Goal: Transaction & Acquisition: Register for event/course

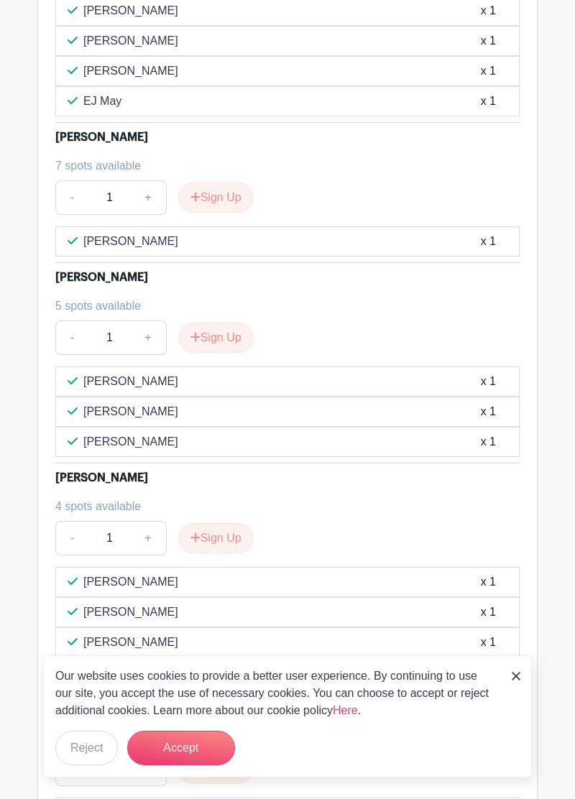
scroll to position [3930, 0]
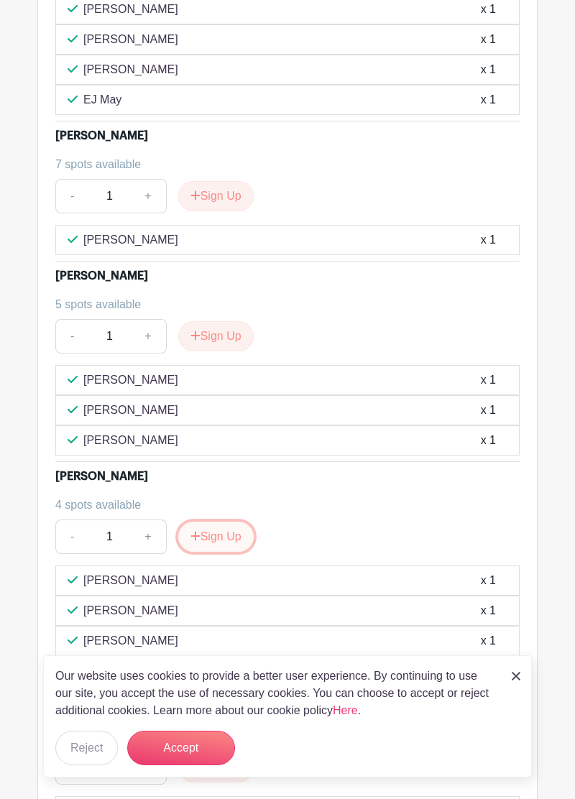
click at [213, 522] on button "Sign Up" at bounding box center [215, 537] width 75 height 30
click at [251, 519] on div "- 1 +" at bounding box center [287, 536] width 464 height 34
click at [112, 519] on input "1" at bounding box center [111, 536] width 47 height 34
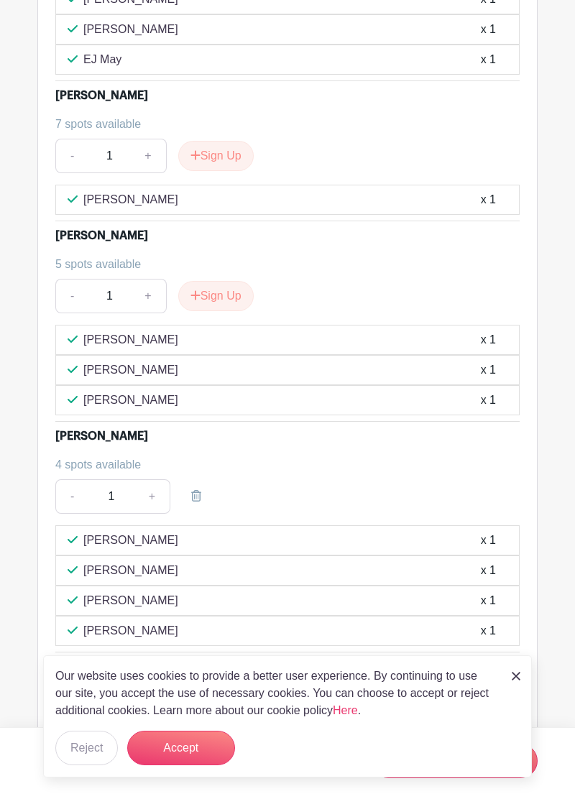
scroll to position [3999, 0]
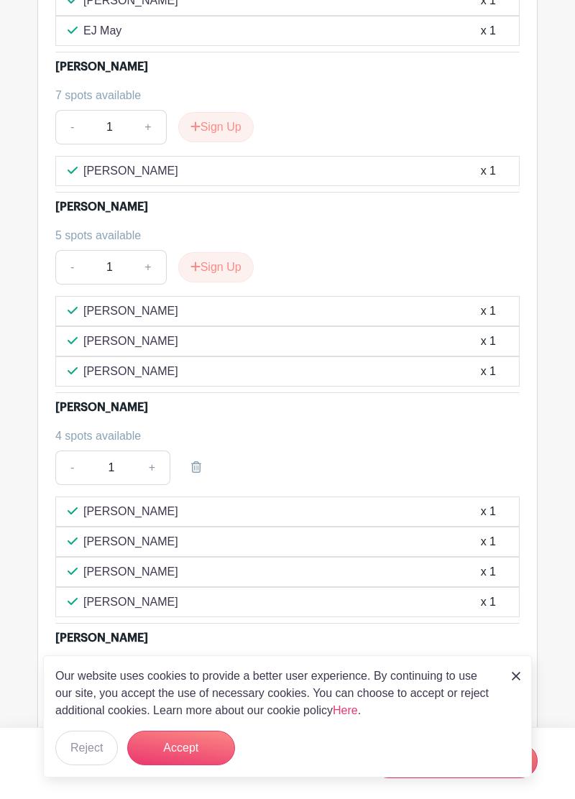
click at [274, 450] on div "- 1 +" at bounding box center [287, 467] width 464 height 34
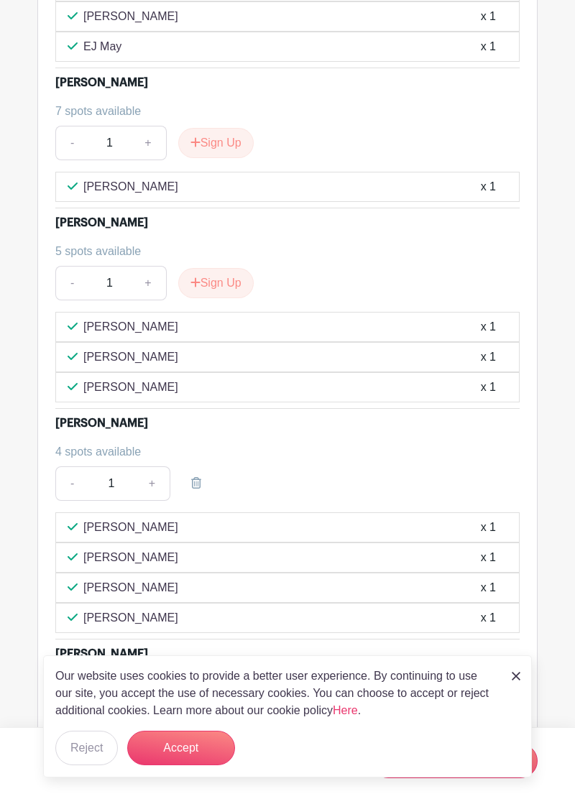
click at [247, 512] on div "[PERSON_NAME] x 1" at bounding box center [287, 527] width 464 height 30
click at [208, 466] on link at bounding box center [196, 483] width 40 height 34
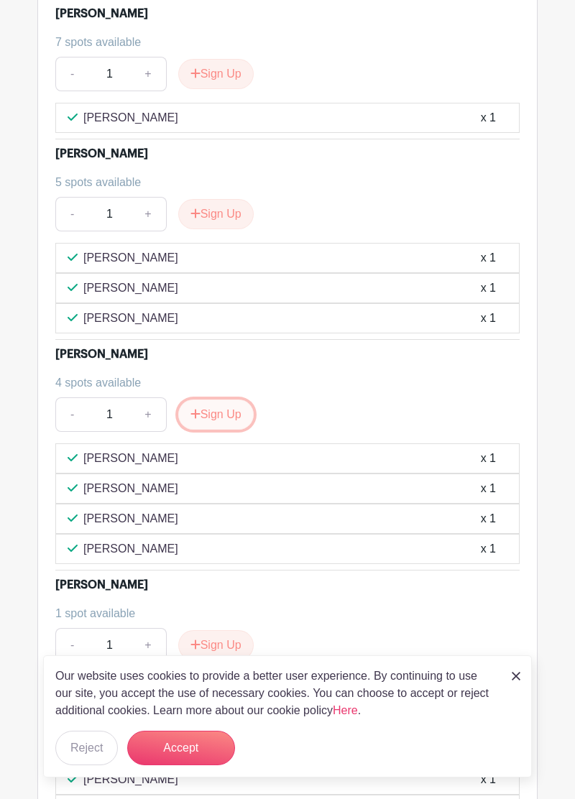
click at [203, 399] on button "Sign Up" at bounding box center [215, 414] width 75 height 30
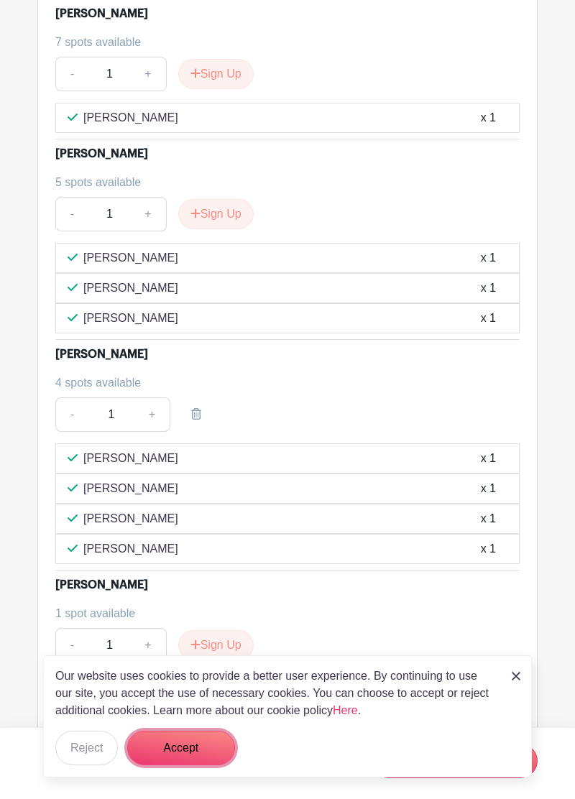
click at [179, 757] on button "Accept" at bounding box center [181, 748] width 108 height 34
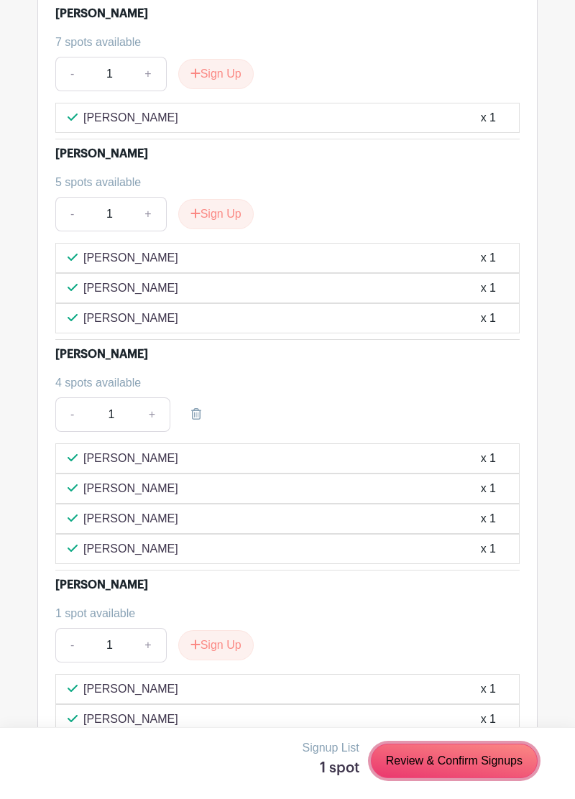
click at [454, 766] on link "Review & Confirm Signups" at bounding box center [454, 761] width 167 height 34
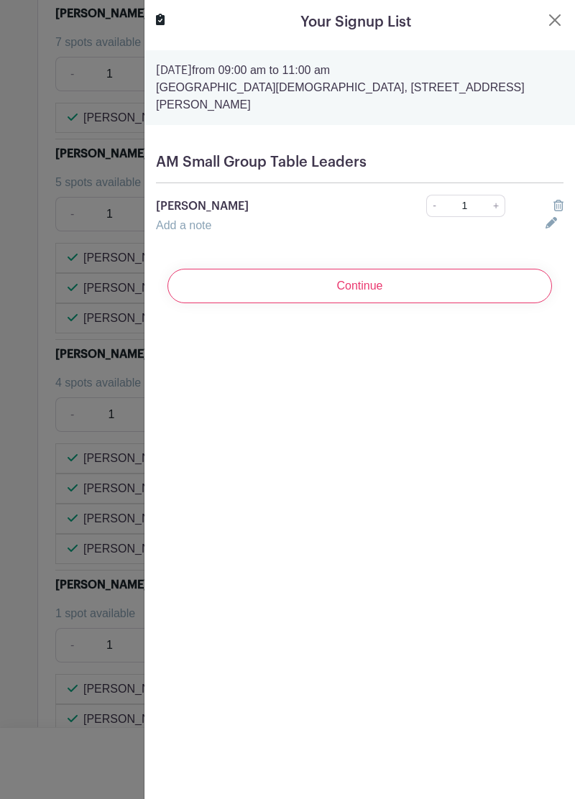
click at [190, 219] on link "Add a note" at bounding box center [183, 225] width 55 height 12
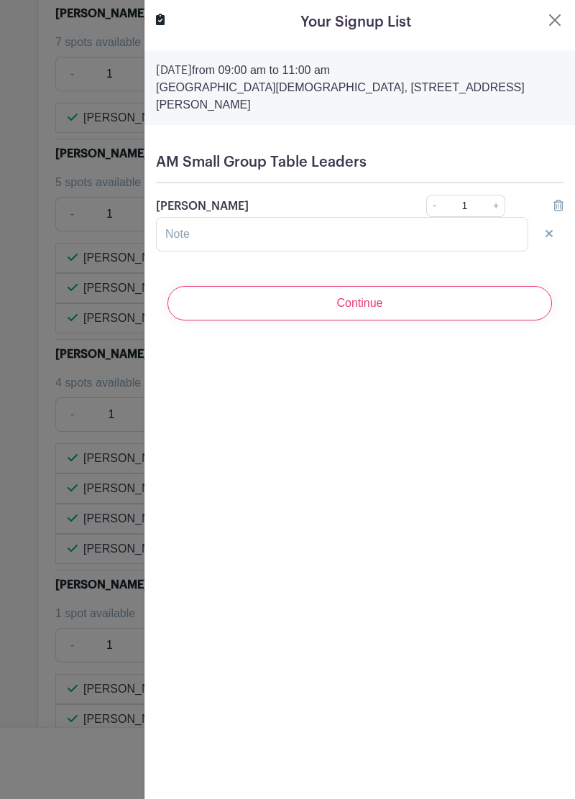
click at [358, 291] on input "Continue" at bounding box center [359, 303] width 384 height 34
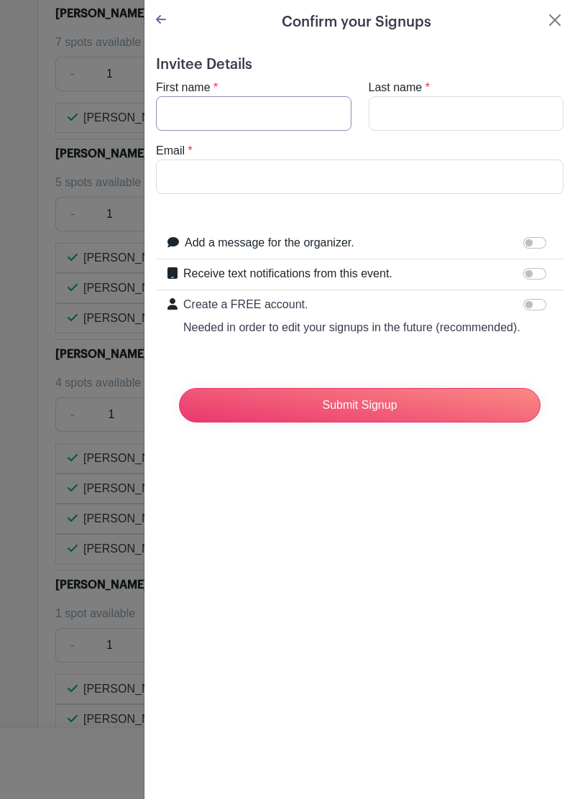
click at [233, 108] on input "First name" at bounding box center [253, 113] width 195 height 34
type input "[PERSON_NAME]"
click at [427, 110] on input "Last name" at bounding box center [466, 113] width 195 height 34
type input "[PERSON_NAME]"
click at [251, 180] on input "Email" at bounding box center [359, 176] width 407 height 34
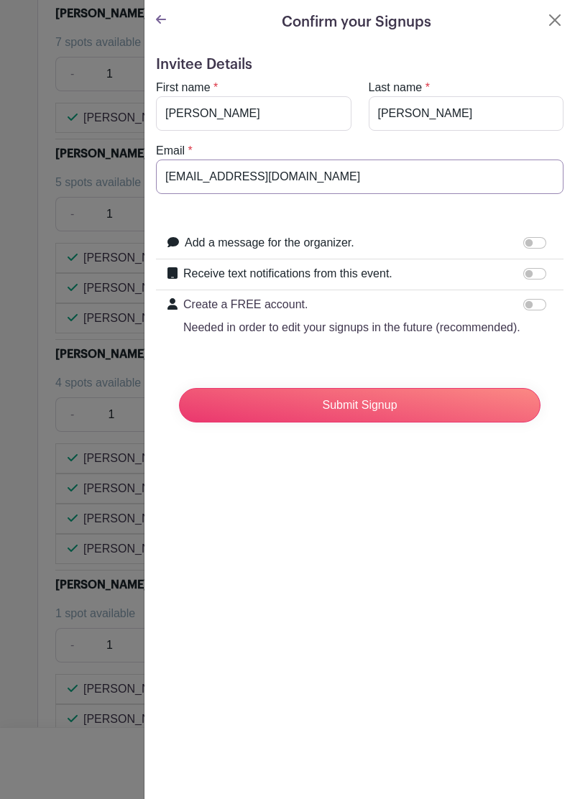
type input "[EMAIL_ADDRESS][DOMAIN_NAME]"
click at [441, 397] on input "Submit Signup" at bounding box center [359, 405] width 361 height 34
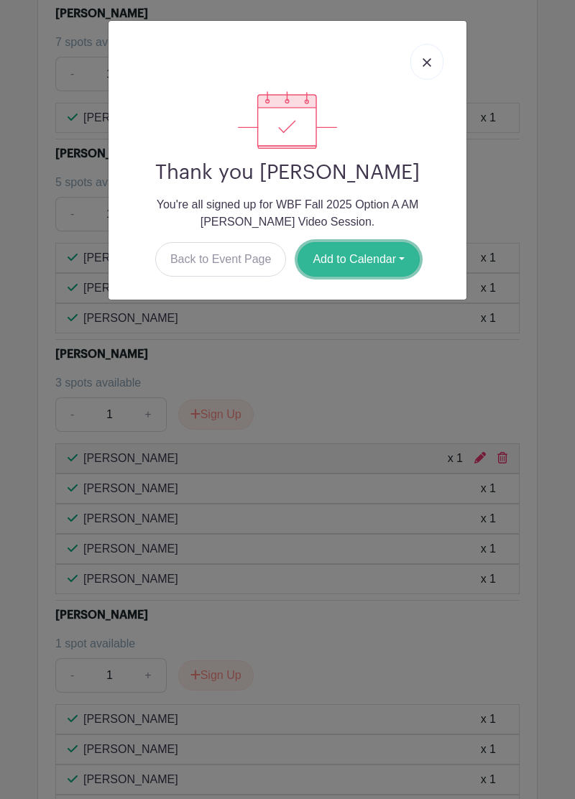
click at [382, 249] on button "Add to Calendar" at bounding box center [358, 259] width 122 height 34
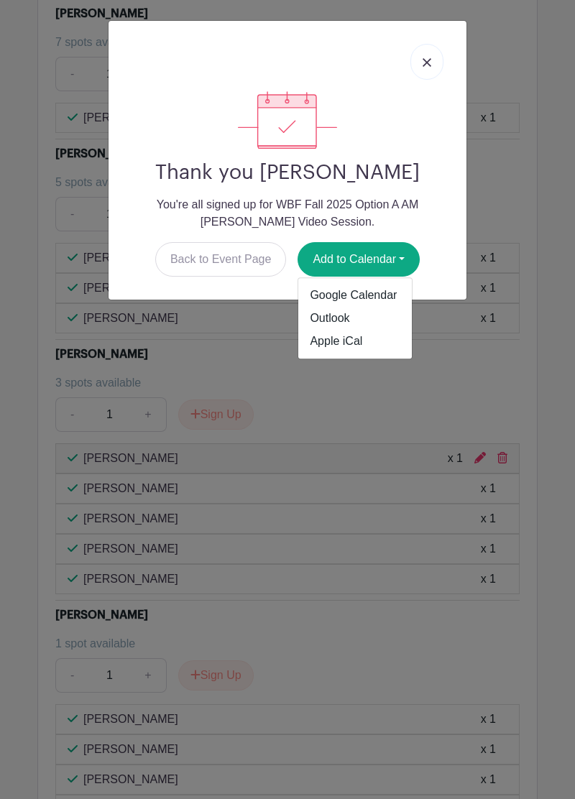
click at [443, 267] on div "Back to Event Page Add to Calendar Google Calendar Outlook Apple iCal" at bounding box center [287, 259] width 335 height 34
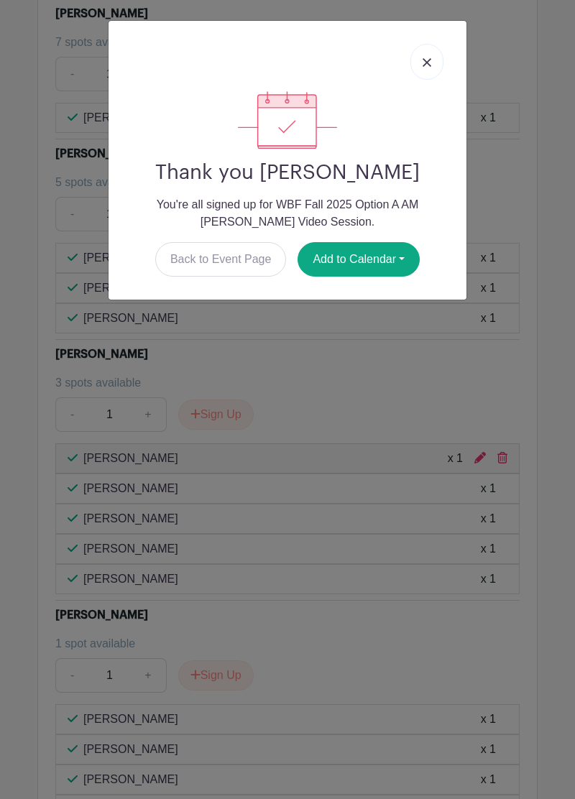
click at [435, 65] on link at bounding box center [426, 62] width 33 height 36
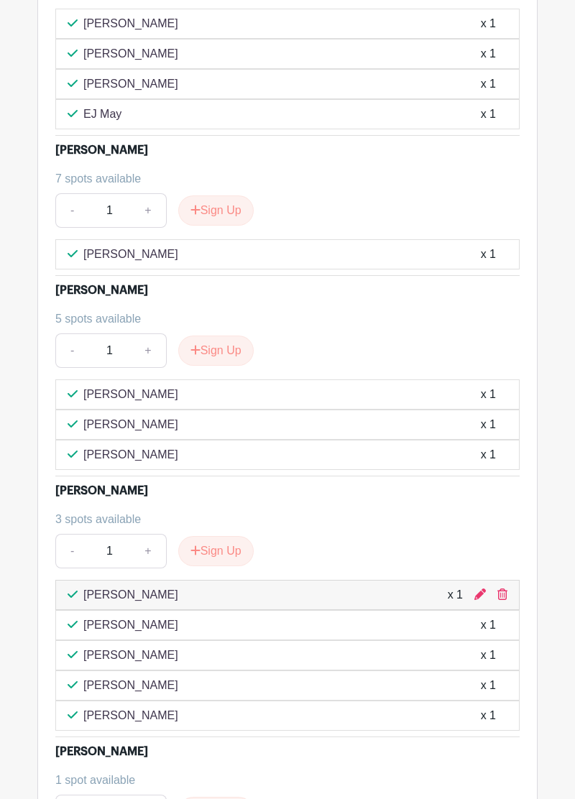
scroll to position [3918, 0]
